Goal: Entertainment & Leisure: Consume media (video, audio)

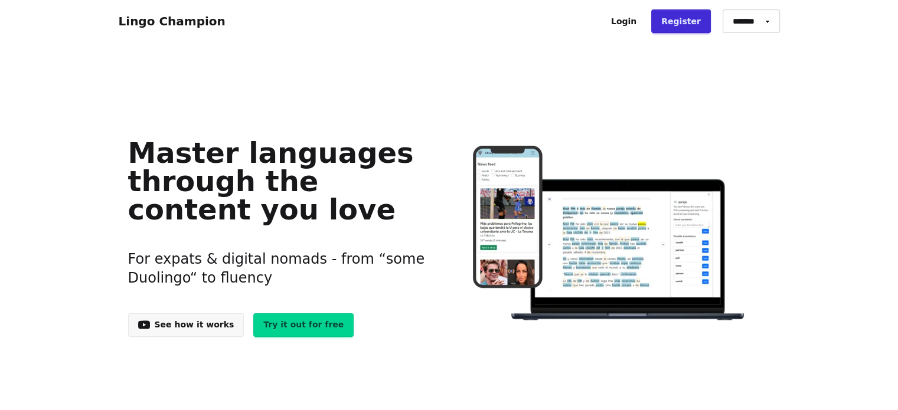
click at [627, 21] on link "Login" at bounding box center [623, 21] width 45 height 24
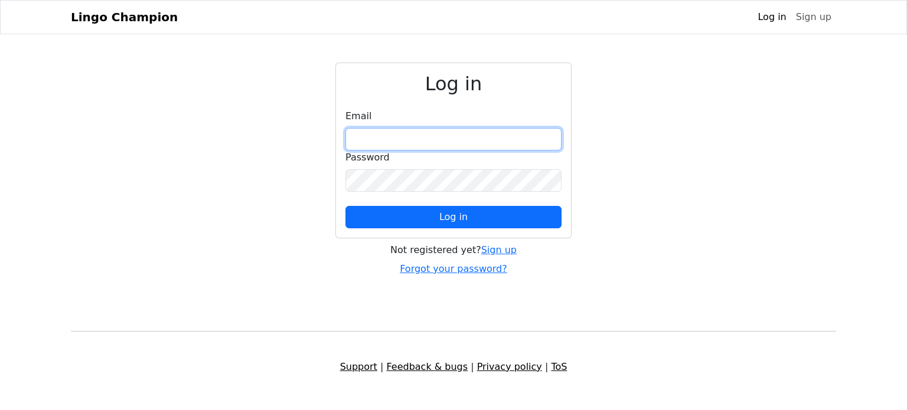
click at [461, 142] on input "email" at bounding box center [453, 139] width 216 height 22
type input "**********"
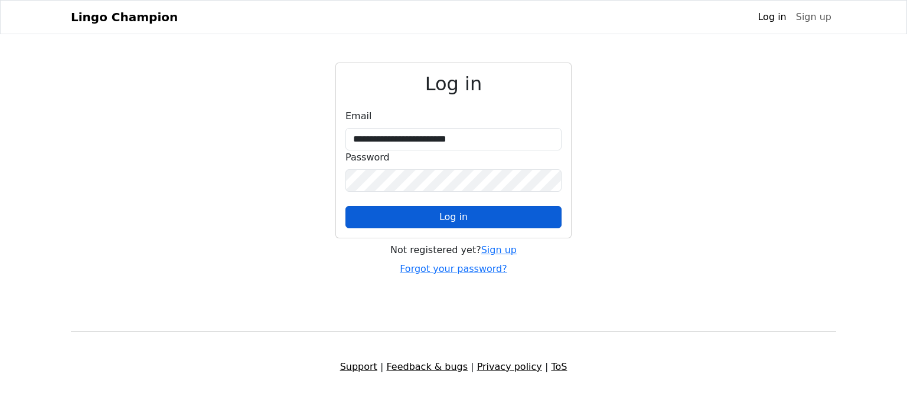
click at [477, 217] on button "Log in" at bounding box center [453, 217] width 216 height 22
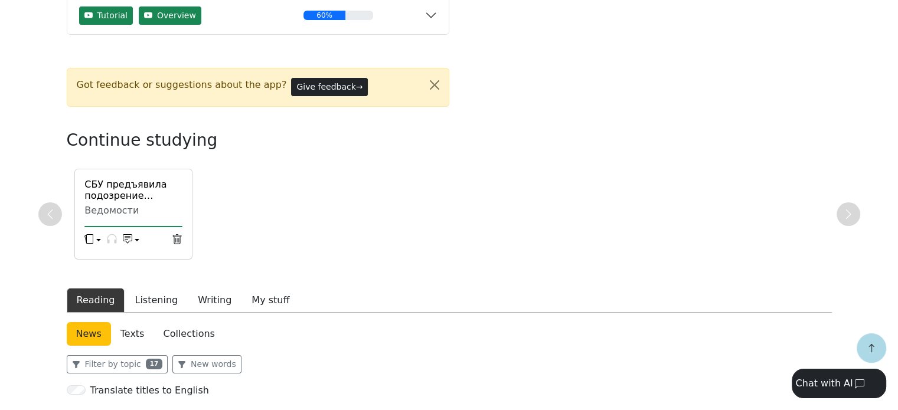
scroll to position [236, 0]
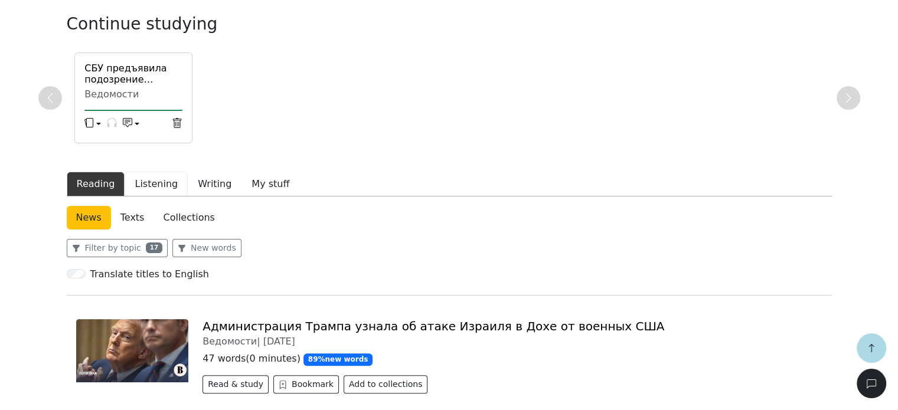
click at [148, 181] on button "Listening" at bounding box center [156, 184] width 63 height 25
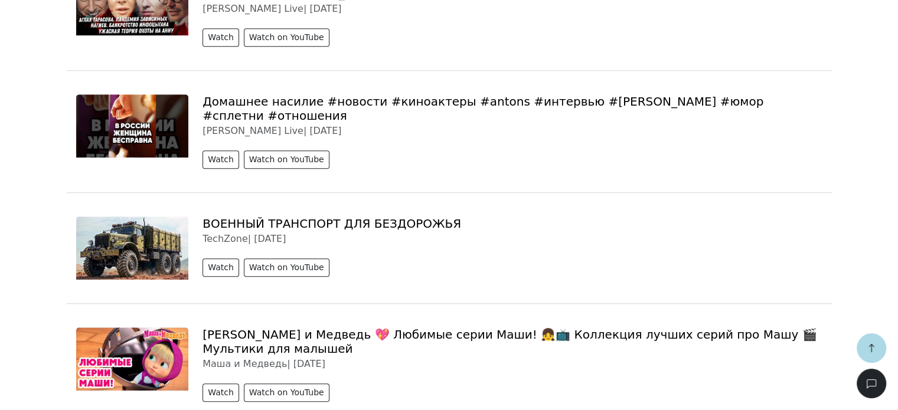
scroll to position [827, 0]
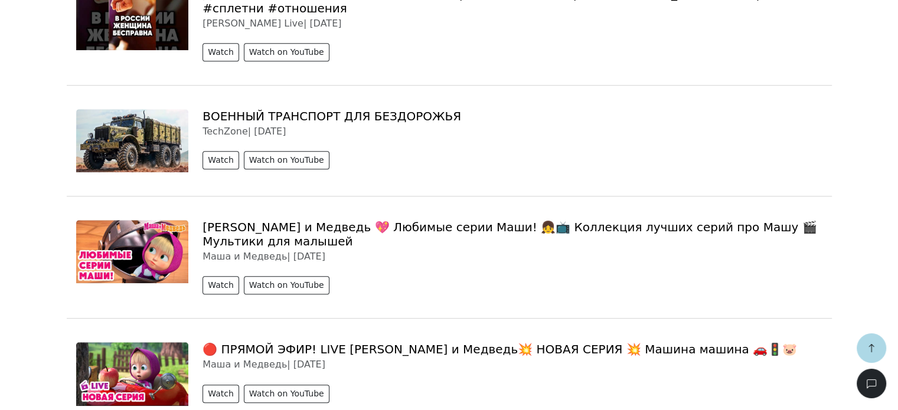
click at [359, 220] on link "[PERSON_NAME] и Медведь 💖 Любимые серии Маши! 👧📺 Коллекция лучших серий про Маш…" at bounding box center [510, 234] width 614 height 28
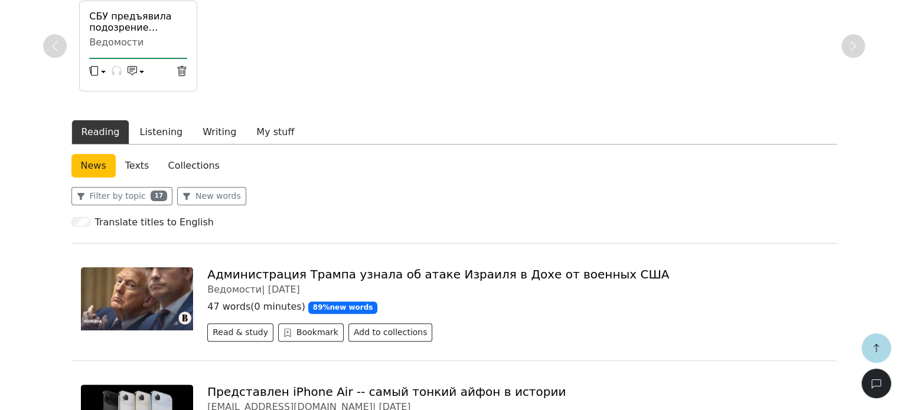
scroll to position [236, 0]
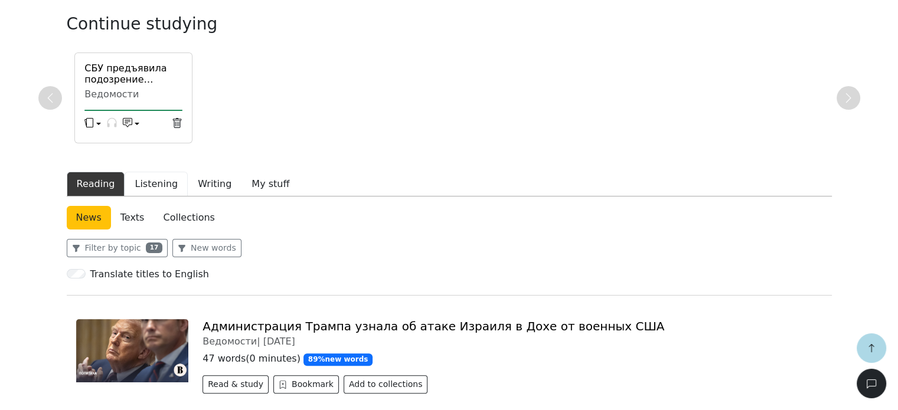
click at [152, 184] on button "Listening" at bounding box center [156, 184] width 63 height 25
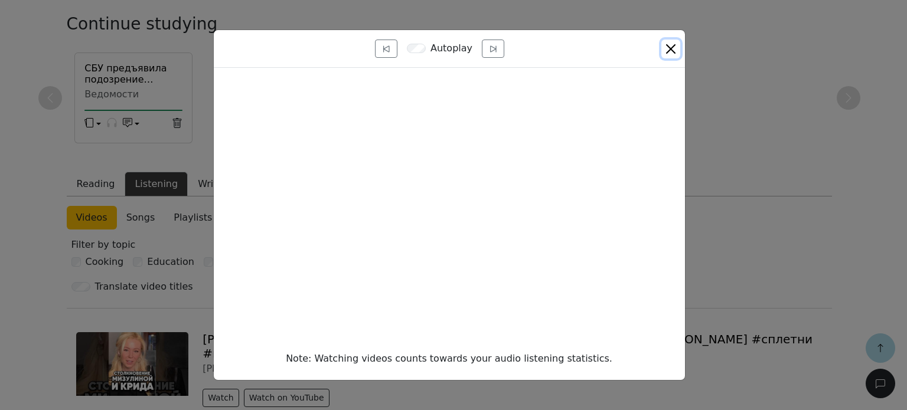
click at [670, 46] on button "Close" at bounding box center [670, 49] width 19 height 19
